Goal: Find contact information: Obtain details needed to contact an individual or organization

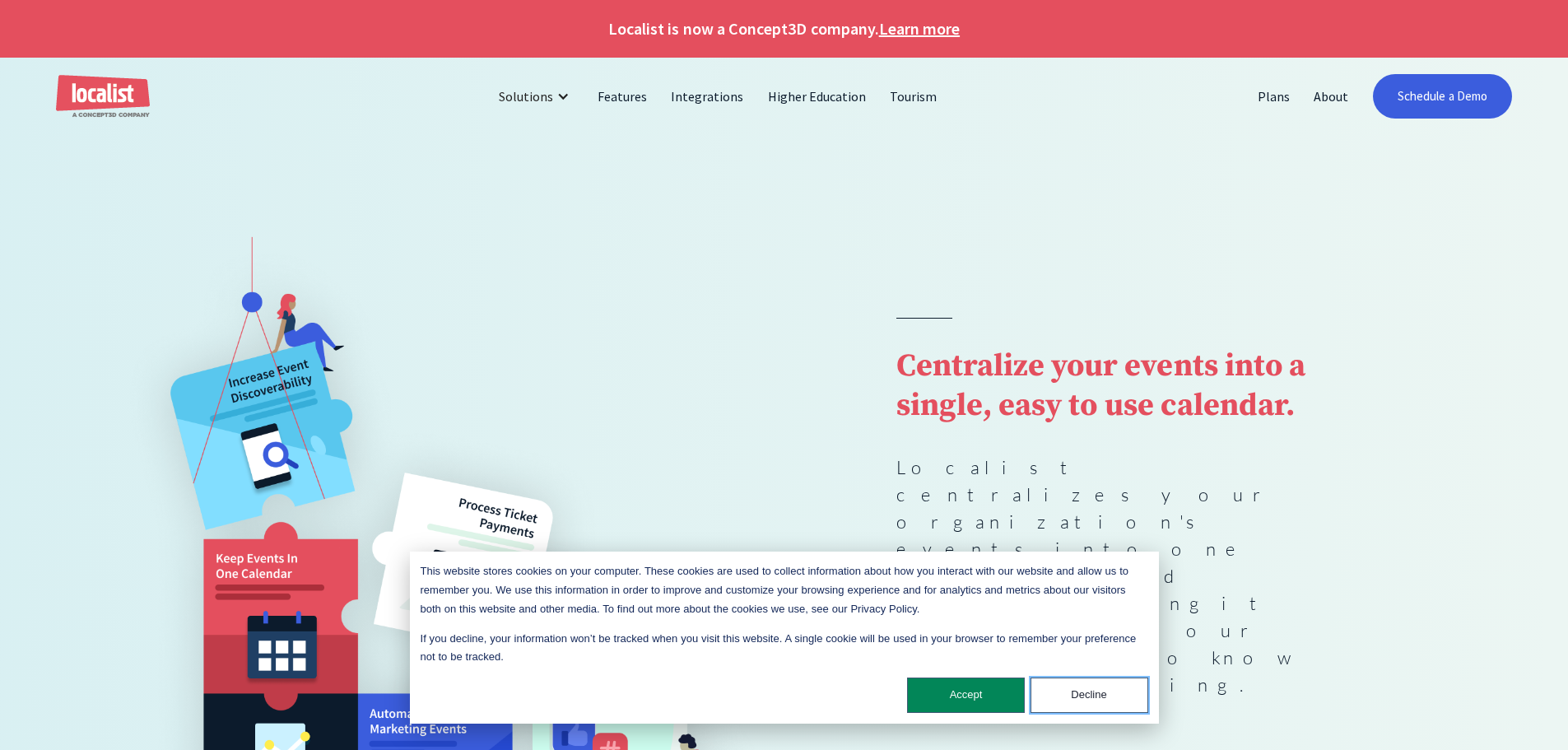
click at [1078, 691] on button "Decline" at bounding box center [1090, 695] width 118 height 36
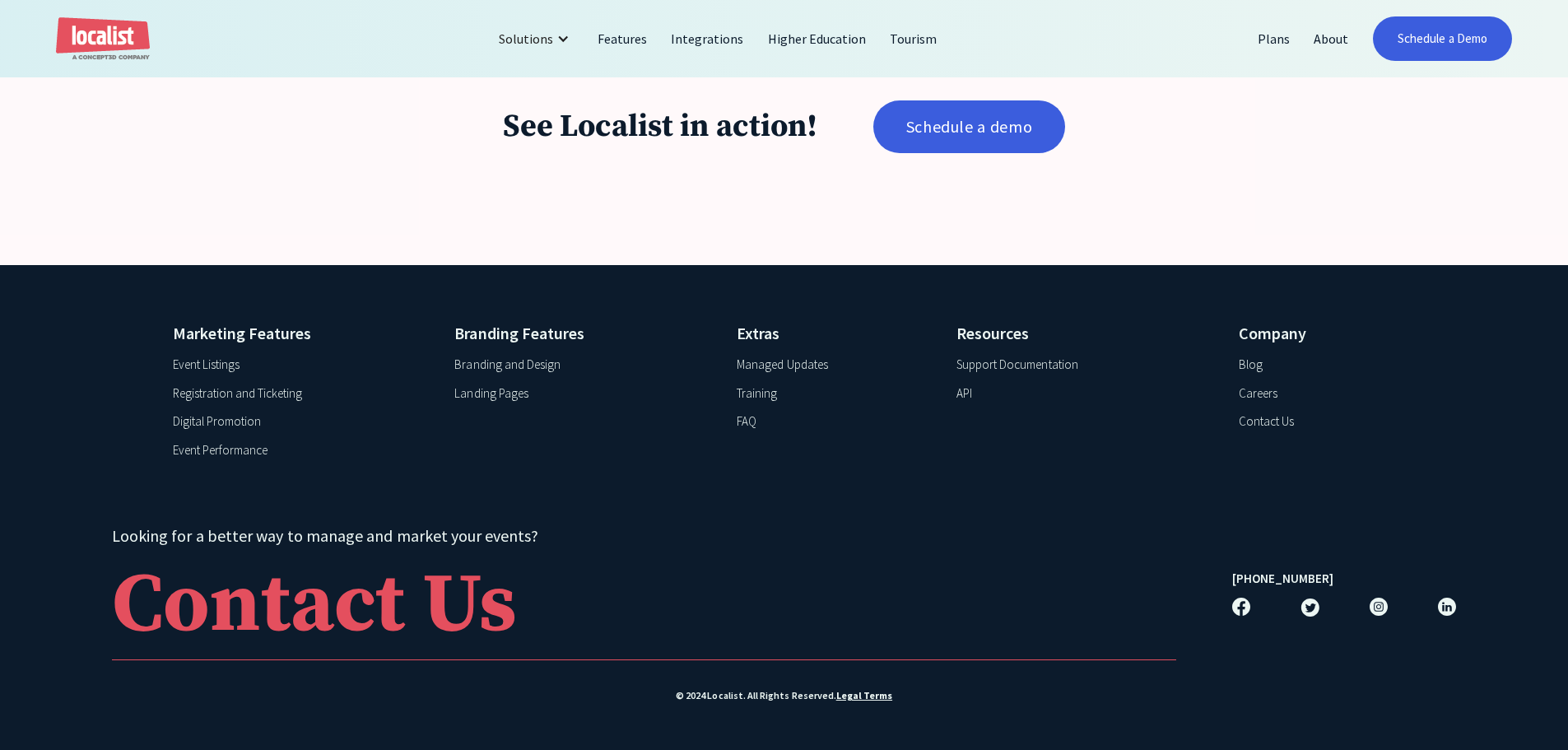
scroll to position [3342, 0]
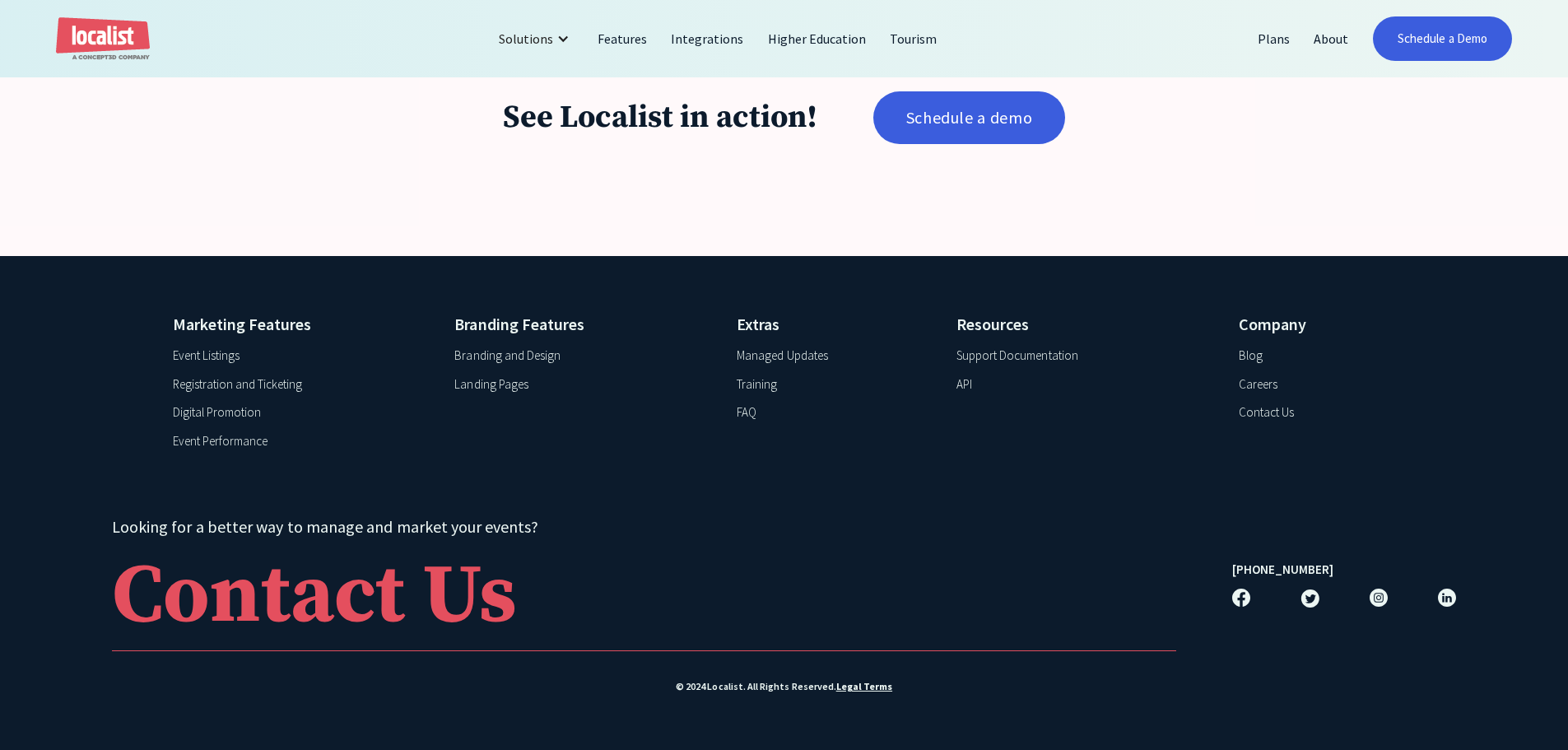
click at [1023, 355] on div "Support Documentation" at bounding box center [1017, 356] width 122 height 19
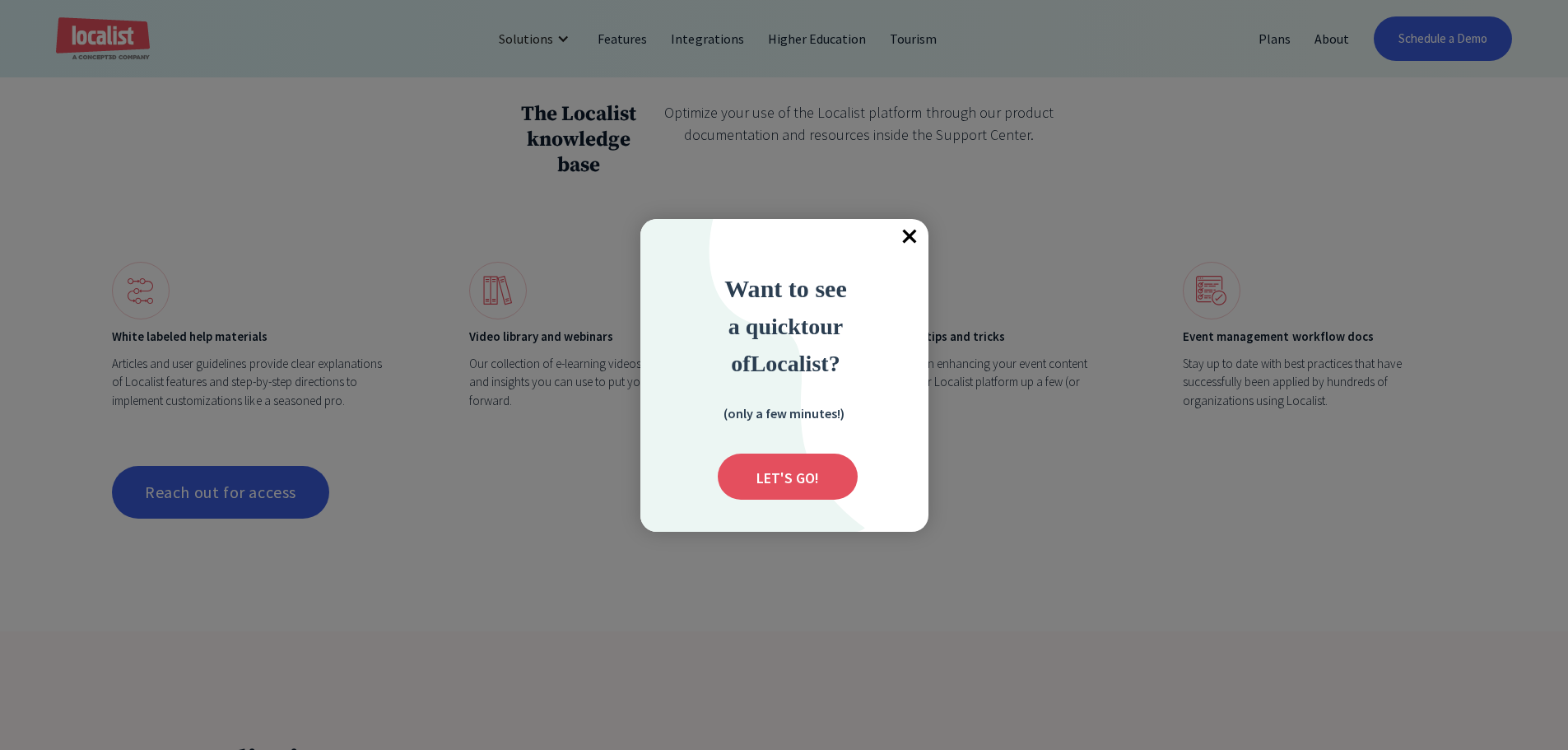
click at [909, 236] on span "×" at bounding box center [910, 236] width 36 height 36
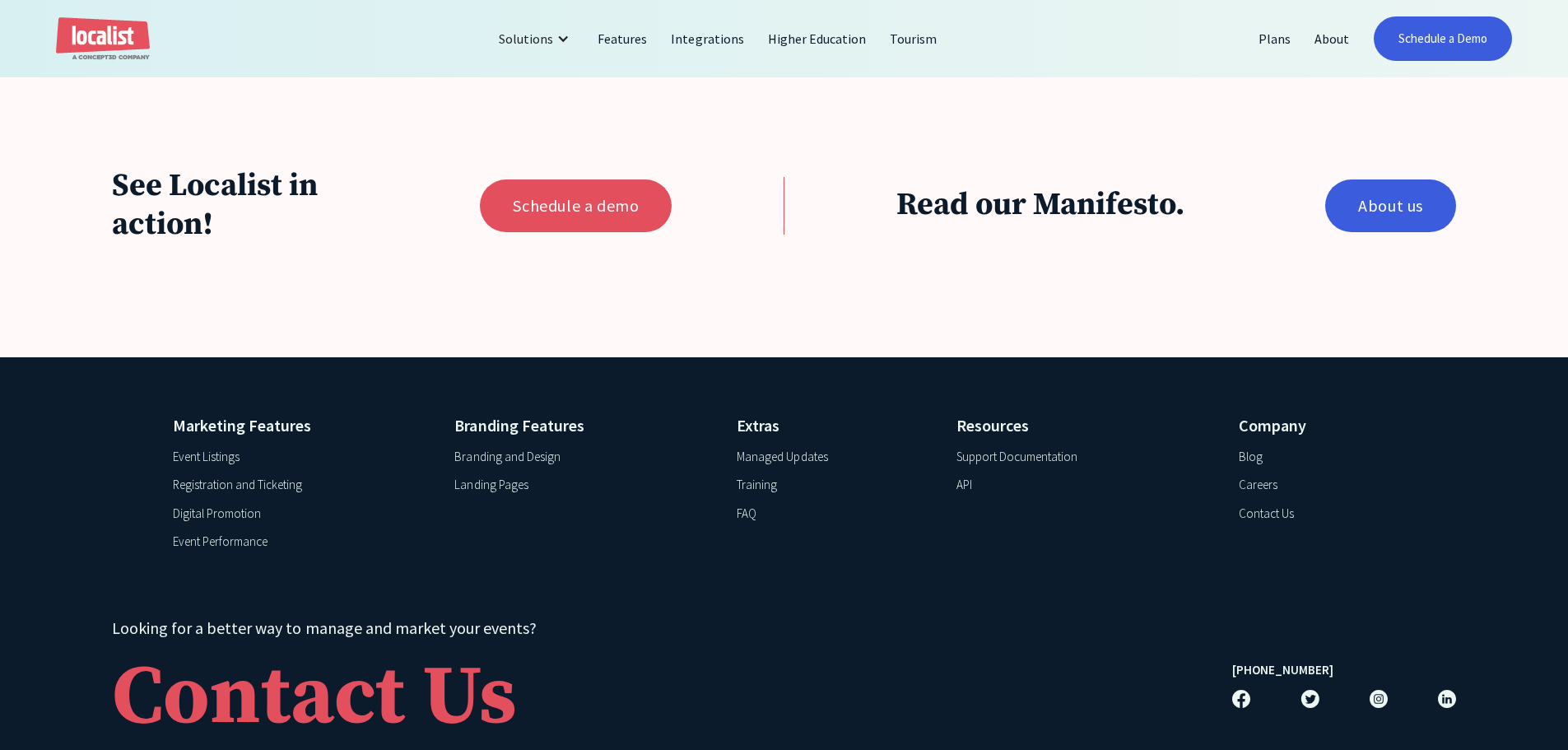
scroll to position [2205, 0]
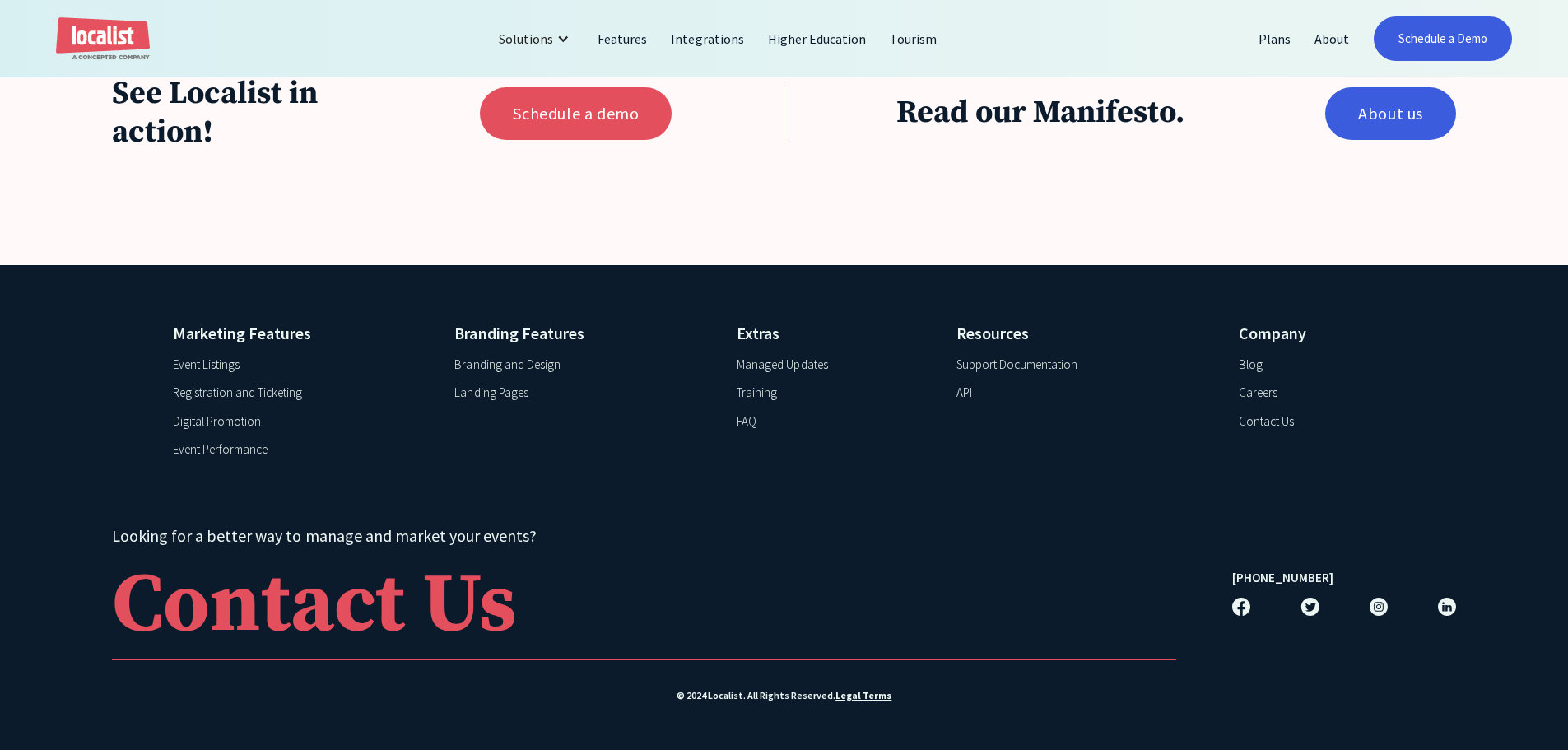
click at [1263, 413] on div "Contact Us" at bounding box center [1267, 422] width 55 height 19
